Goal: Task Accomplishment & Management: Manage account settings

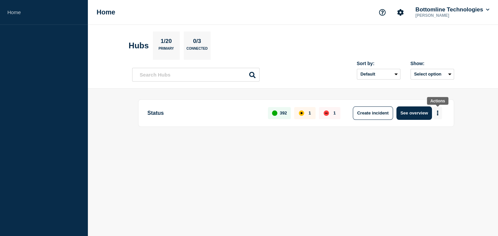
click at [438, 112] on icon "More actions" at bounding box center [437, 112] width 1 height 5
click at [429, 133] on button "Create maintenance" at bounding box center [434, 133] width 45 height 6
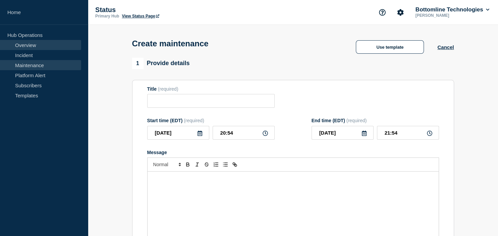
click at [31, 46] on link "Overview" at bounding box center [40, 45] width 81 height 10
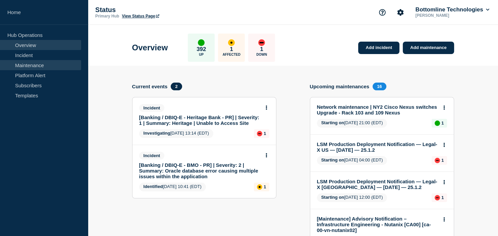
click at [25, 63] on link "Maintenance" at bounding box center [40, 65] width 81 height 10
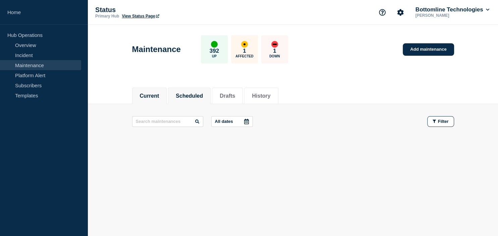
click at [198, 97] on button "Scheduled" at bounding box center [189, 96] width 27 height 6
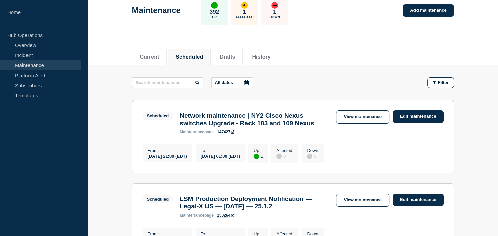
scroll to position [71, 0]
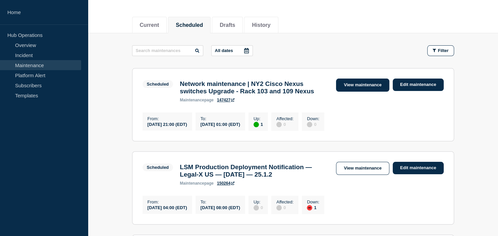
click at [369, 84] on link "View maintenance" at bounding box center [362, 84] width 53 height 13
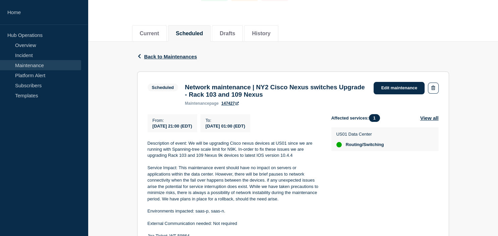
scroll to position [71, 0]
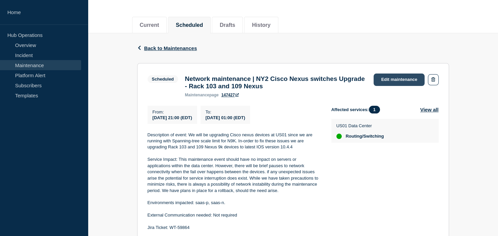
click at [395, 81] on link "Edit maintenance" at bounding box center [399, 79] width 51 height 12
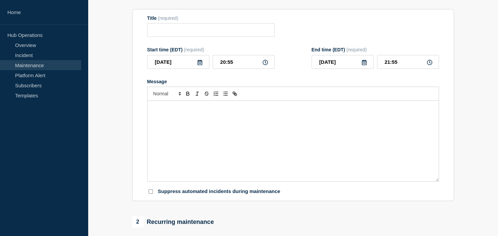
type input "Network maintenance | NY2 Cisco Nexus switches Upgrade - Rack 103 and 109 Nexus"
type input "21:00"
type input "[DATE]"
type input "01:00"
checkbox input "true"
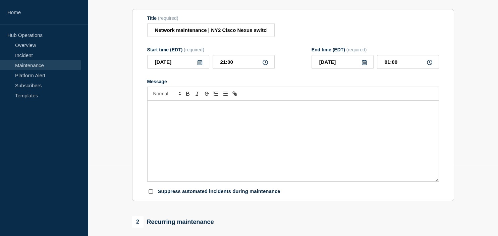
scroll to position [93, 0]
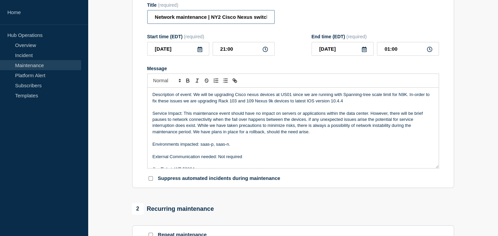
click at [153, 24] on input "Network maintenance | NY2 Cisco Nexus switches Upgrade - Rack 103 and 109 Nexus" at bounding box center [210, 17] width 127 height 14
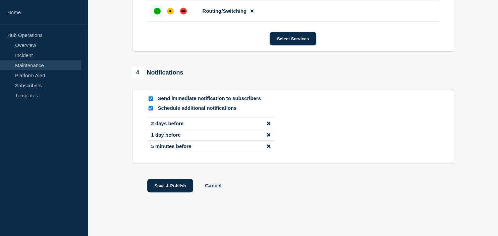
scroll to position [419, 0]
type input "[STARTED] Network maintenance | NY2 Cisco Nexus switches Upgrade - Rack 103 and…"
click at [166, 186] on button "Save & Publish" at bounding box center [170, 185] width 46 height 13
